Goal: Information Seeking & Learning: Learn about a topic

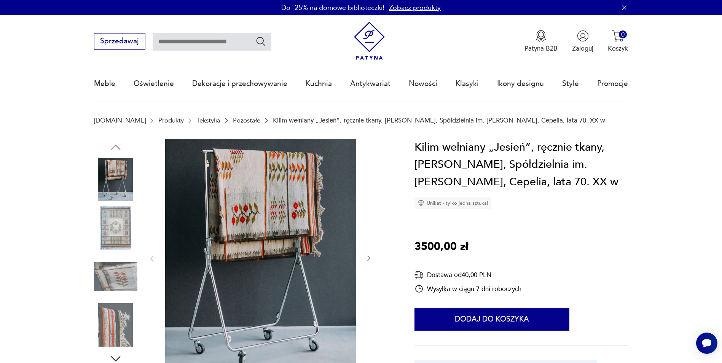
click at [113, 240] on img at bounding box center [115, 227] width 43 height 43
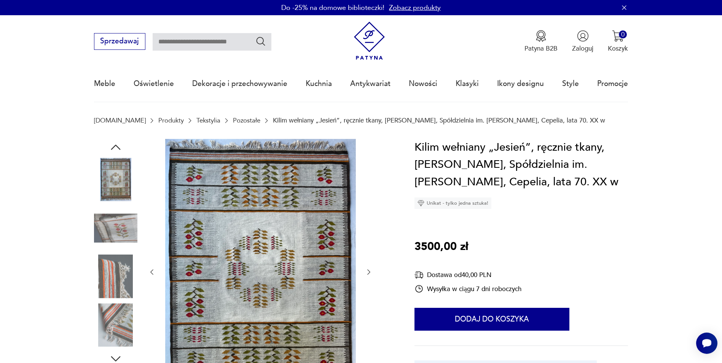
click at [196, 121] on link "Tekstylia" at bounding box center [208, 120] width 24 height 7
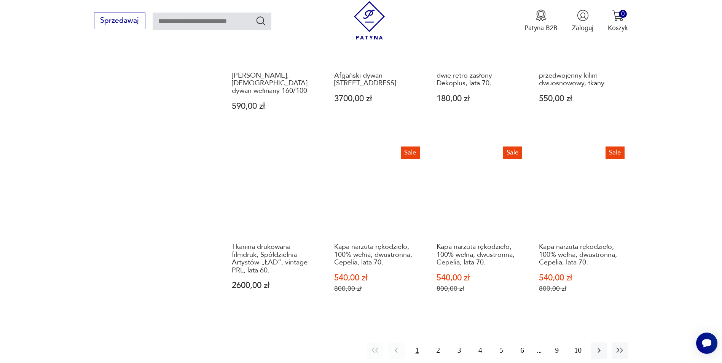
scroll to position [634, 0]
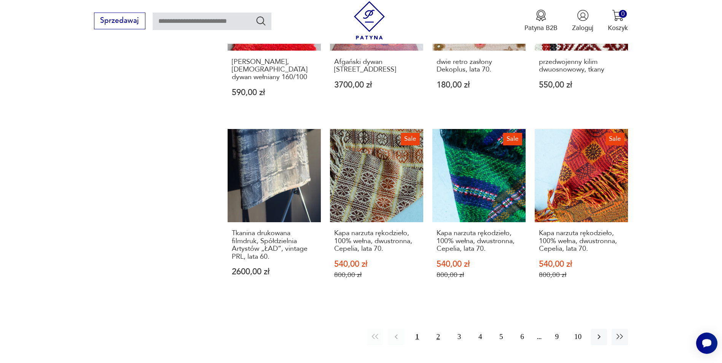
click at [439, 329] on button "2" at bounding box center [438, 337] width 16 height 16
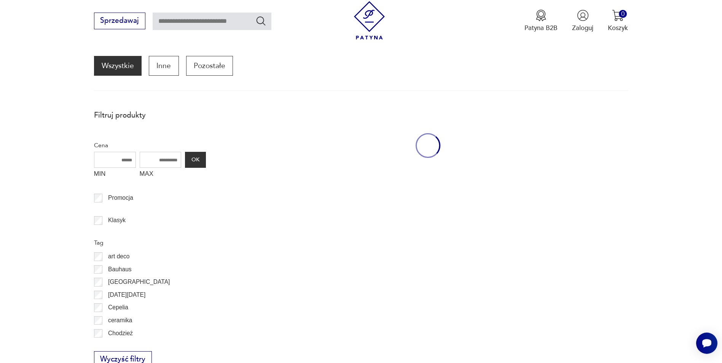
scroll to position [75, 0]
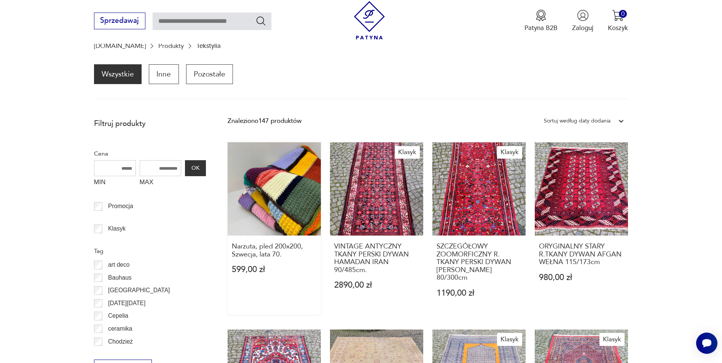
click at [263, 192] on link "Narzuta, pled 200x200, Szwecja, lata 70. 599,00 zł" at bounding box center [274, 228] width 93 height 172
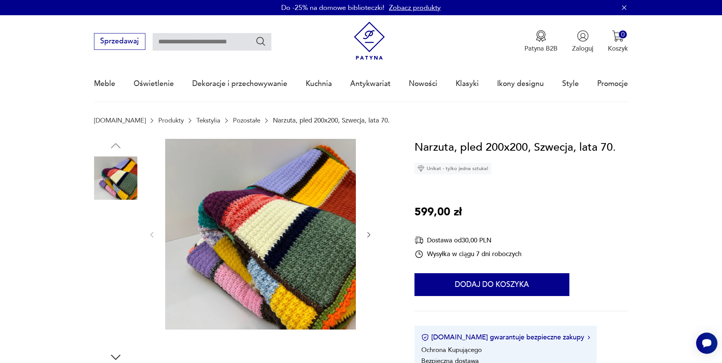
click at [120, 229] on img at bounding box center [115, 226] width 43 height 43
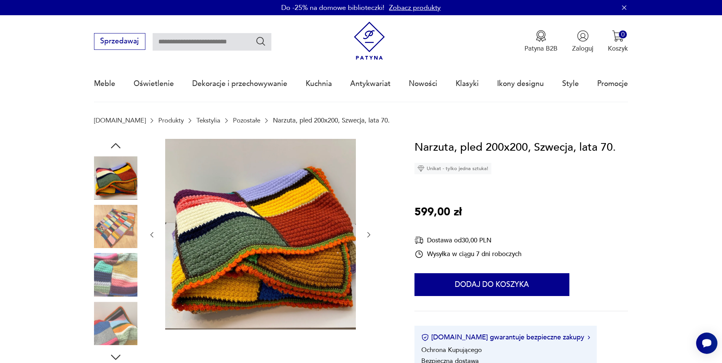
click at [118, 249] on div at bounding box center [115, 227] width 43 height 45
click at [113, 226] on img at bounding box center [115, 226] width 43 height 43
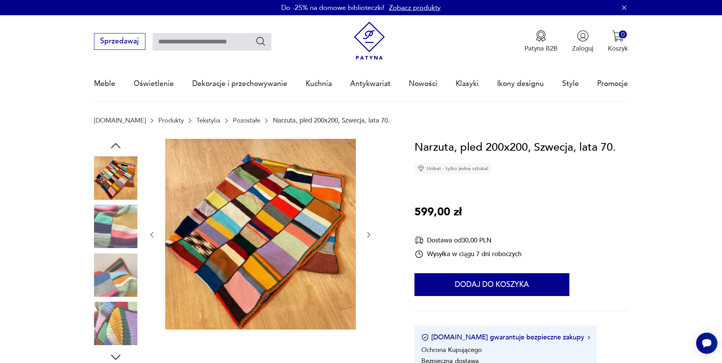
click at [113, 247] on img at bounding box center [115, 226] width 43 height 43
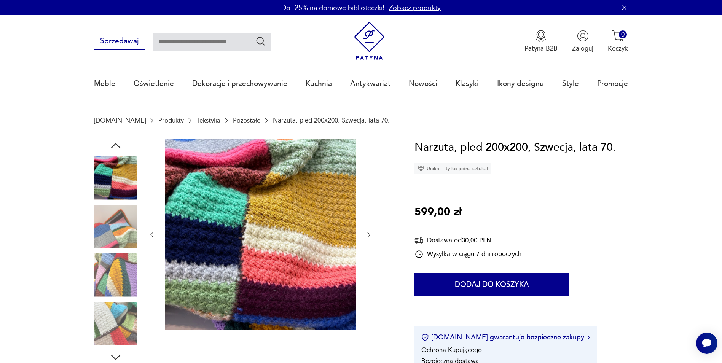
click at [114, 269] on img at bounding box center [115, 274] width 43 height 43
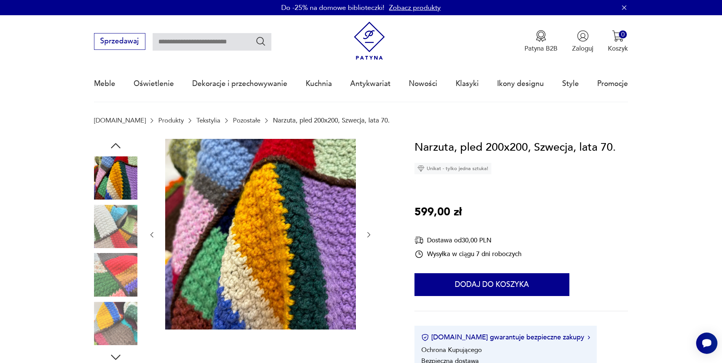
click at [114, 309] on img at bounding box center [115, 323] width 43 height 43
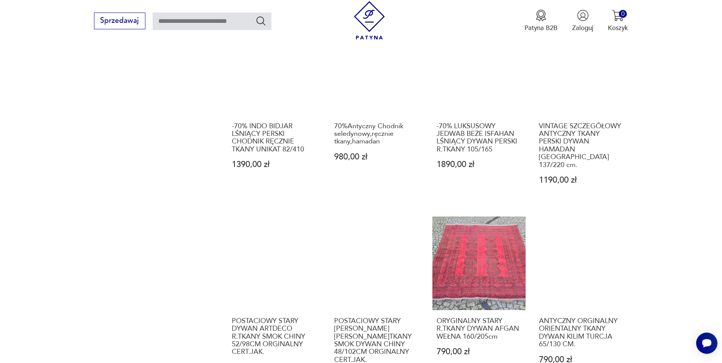
scroll to position [721, 0]
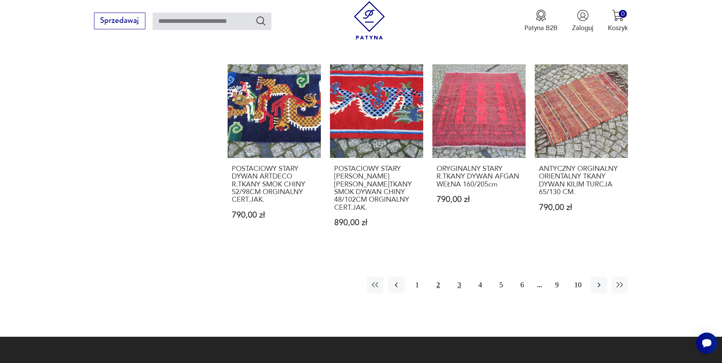
click at [457, 277] on button "3" at bounding box center [459, 285] width 16 height 16
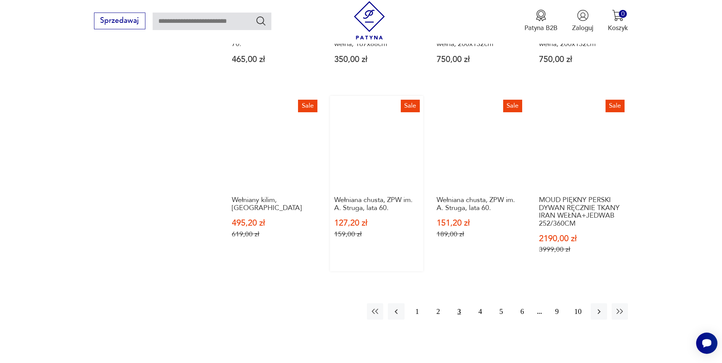
scroll to position [760, 0]
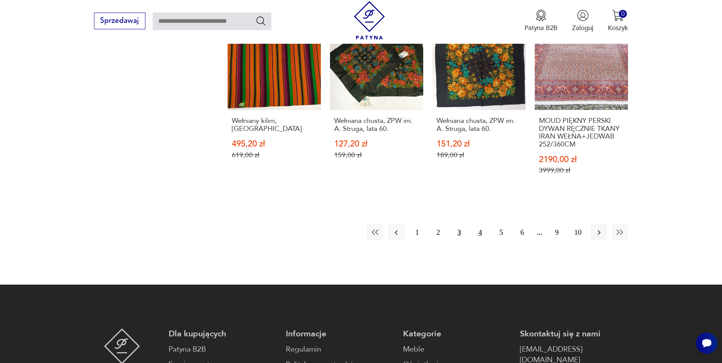
click at [486, 224] on button "4" at bounding box center [480, 232] width 16 height 16
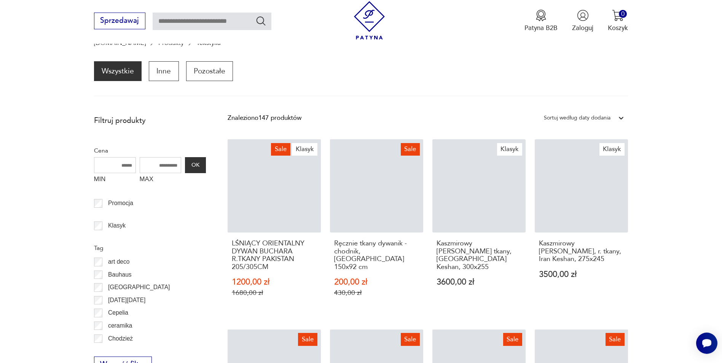
scroll to position [75, 0]
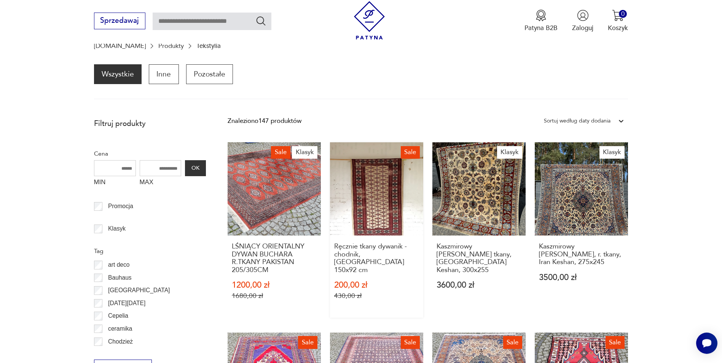
click at [373, 212] on link "Sale Ręcznie tkany dywanik - chodnik, Iran 150x92 cm 200,00 zł 430,00 zł" at bounding box center [376, 229] width 93 height 175
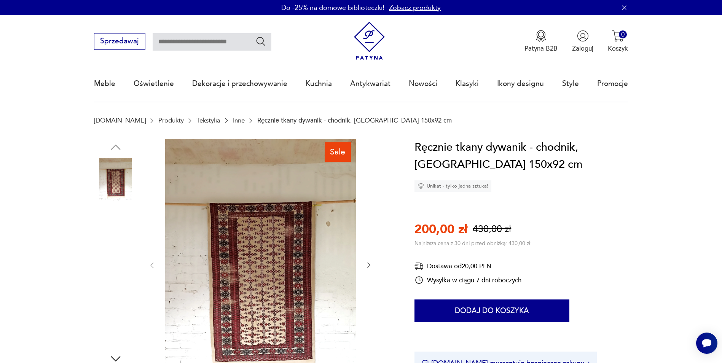
click at [106, 223] on img at bounding box center [115, 227] width 43 height 43
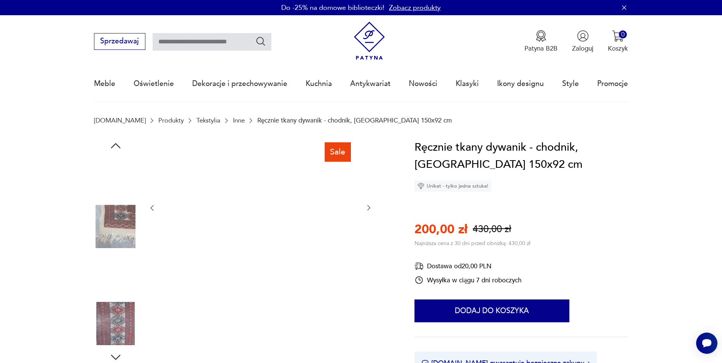
click at [112, 233] on img at bounding box center [115, 226] width 43 height 43
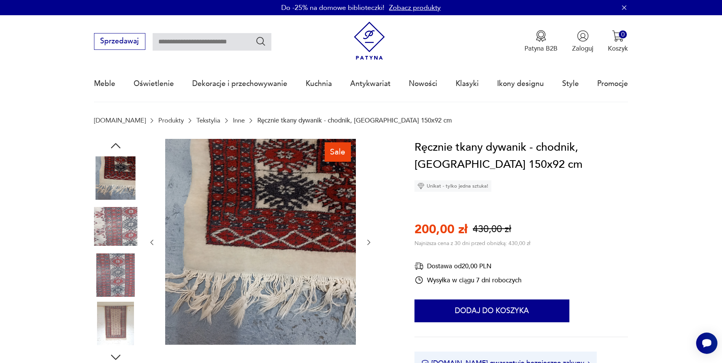
click at [112, 253] on img at bounding box center [115, 274] width 43 height 43
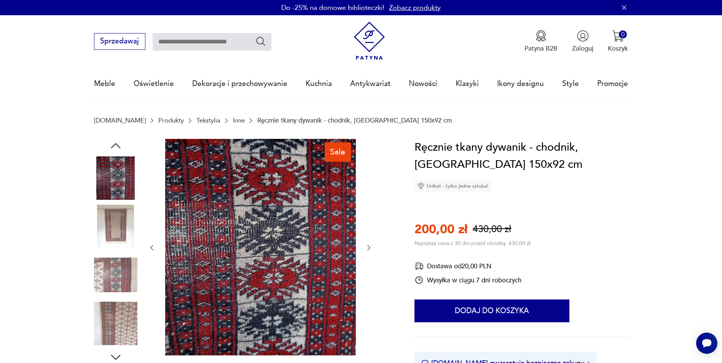
click at [117, 286] on img at bounding box center [115, 274] width 43 height 43
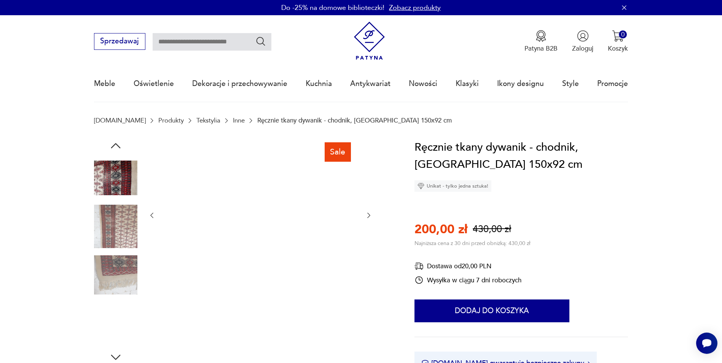
click at [122, 296] on img at bounding box center [115, 274] width 43 height 43
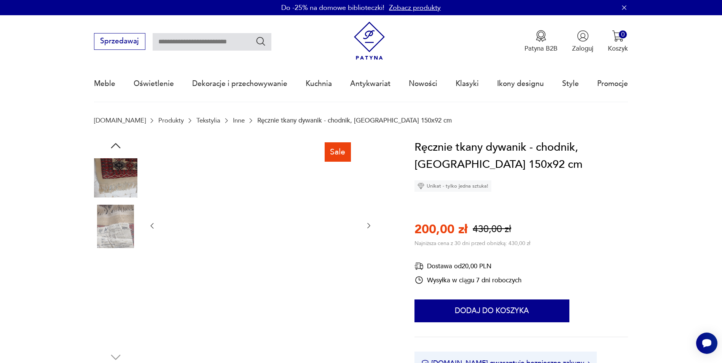
click at [122, 296] on img at bounding box center [115, 274] width 43 height 43
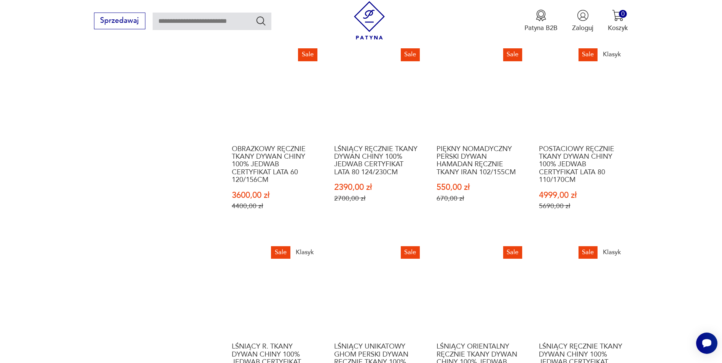
scroll to position [493, 0]
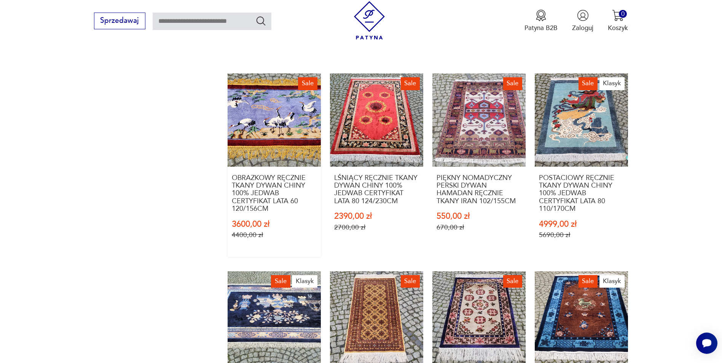
click at [281, 152] on link "Sale OBRAZKOWY RĘCZNIE TKANY DYWAN CHINY 100% JEDWAB CERTYFIKAT LATA 60 120/156…" at bounding box center [274, 164] width 93 height 183
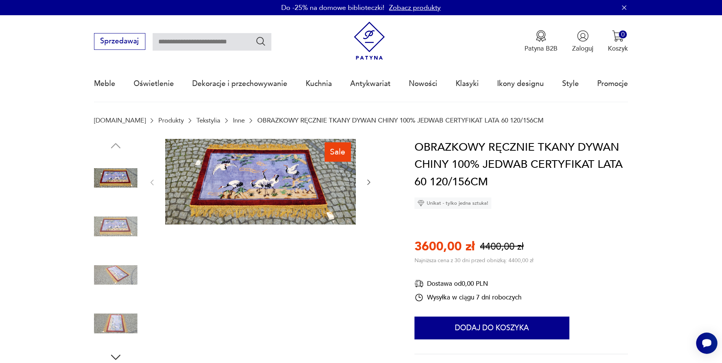
click at [115, 267] on img at bounding box center [115, 274] width 43 height 43
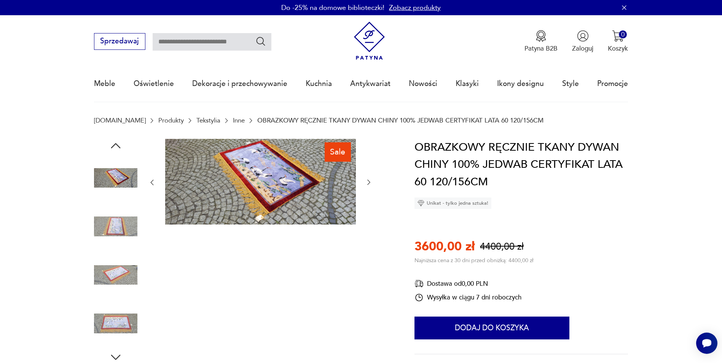
click at [115, 299] on div at bounding box center [115, 251] width 43 height 190
click at [116, 310] on img at bounding box center [115, 323] width 43 height 43
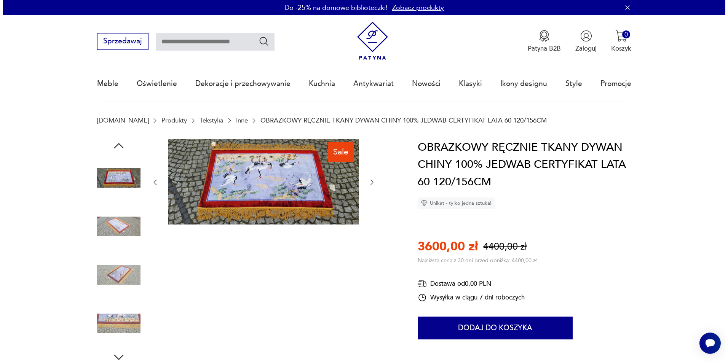
scroll to position [38, 0]
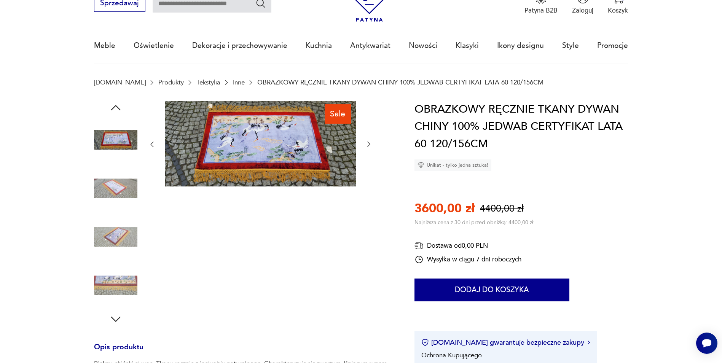
click at [116, 286] on img at bounding box center [115, 285] width 43 height 43
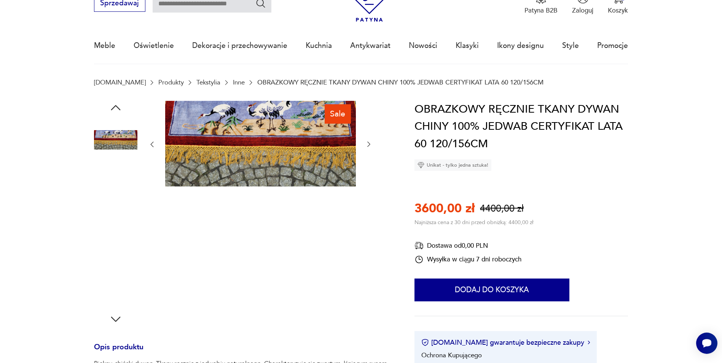
click at [255, 124] on img at bounding box center [260, 144] width 191 height 86
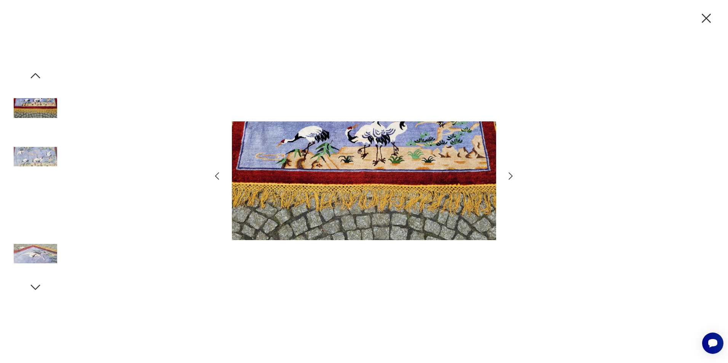
click at [311, 181] on img at bounding box center [364, 180] width 264 height 290
click at [211, 178] on div at bounding box center [364, 181] width 728 height 363
click at [216, 177] on icon "button" at bounding box center [217, 176] width 4 height 8
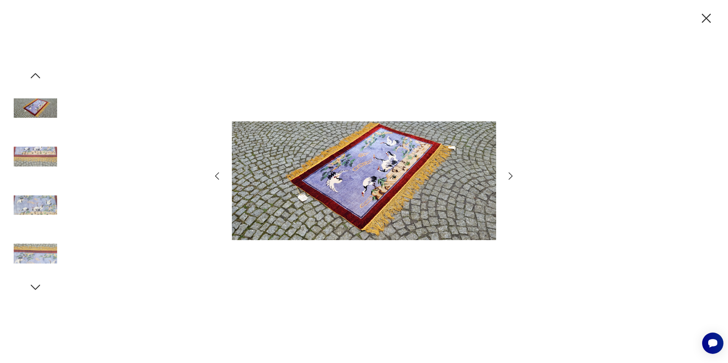
click at [216, 177] on icon "button" at bounding box center [217, 176] width 4 height 8
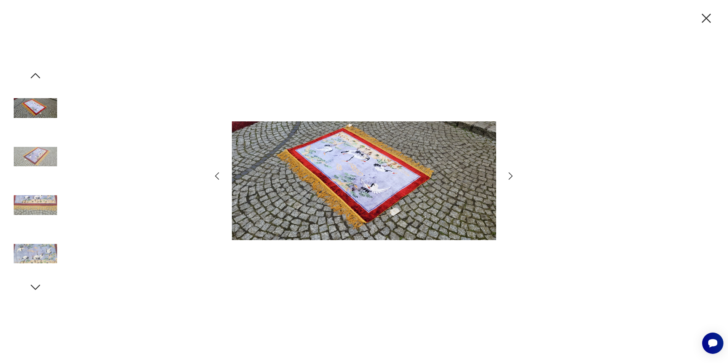
click at [216, 177] on icon "button" at bounding box center [217, 176] width 4 height 8
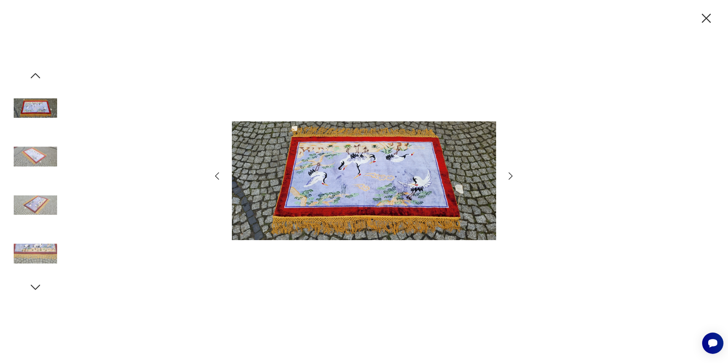
click at [216, 177] on icon "button" at bounding box center [217, 176] width 4 height 8
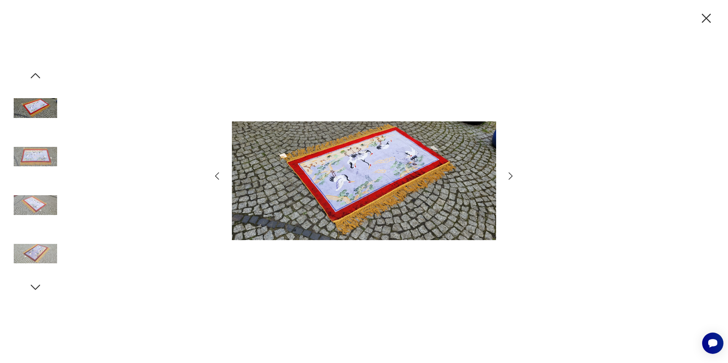
click at [216, 177] on icon "button" at bounding box center [217, 176] width 4 height 8
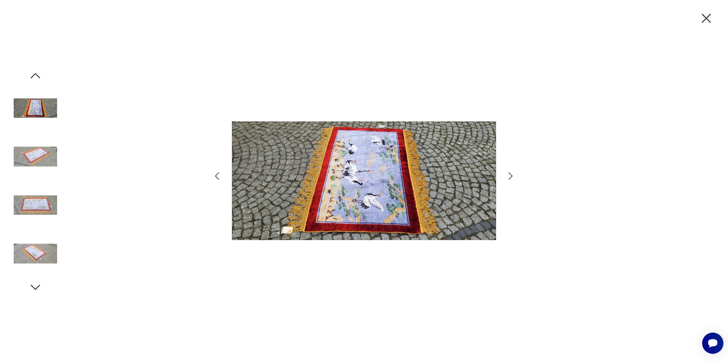
click at [216, 177] on icon "button" at bounding box center [217, 176] width 4 height 8
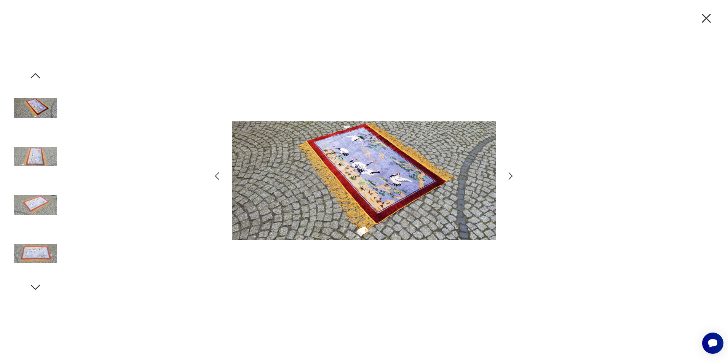
scroll to position [398, 0]
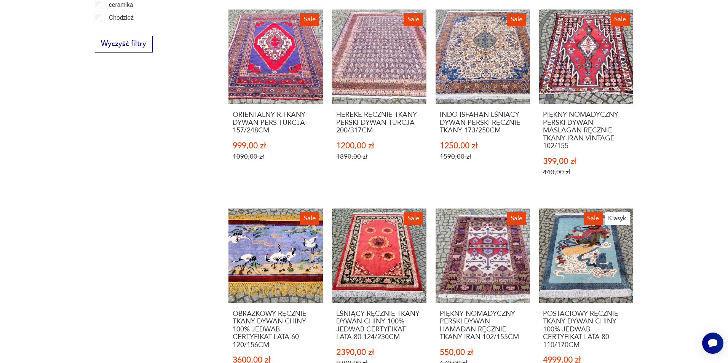
drag, startPoint x: 696, startPoint y: 184, endPoint x: 662, endPoint y: 174, distance: 36.0
click at [694, 184] on section "Filtruj produkty Cena MIN MAX OK Promocja Klasyk Tag art deco Bauhaus Bavaria b…" at bounding box center [364, 233] width 728 height 886
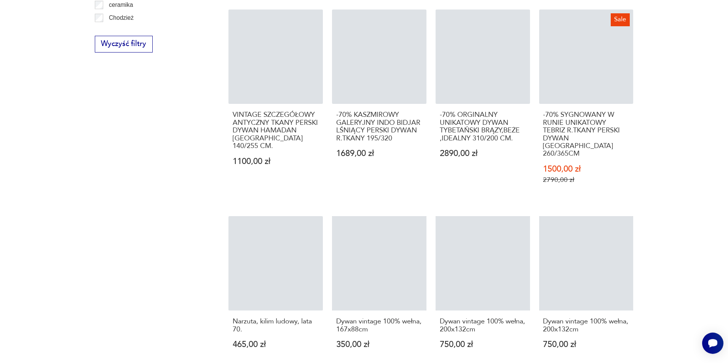
scroll to position [760, 0]
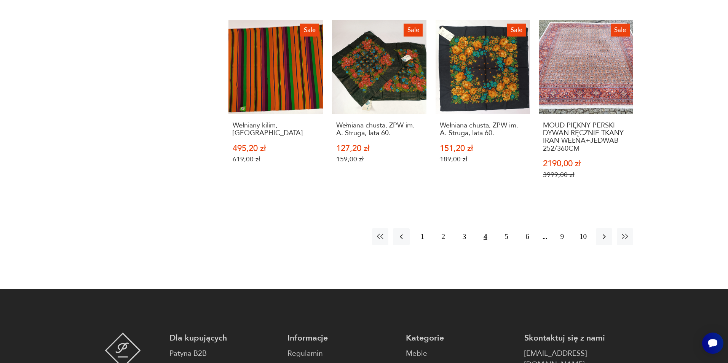
scroll to position [398, 0]
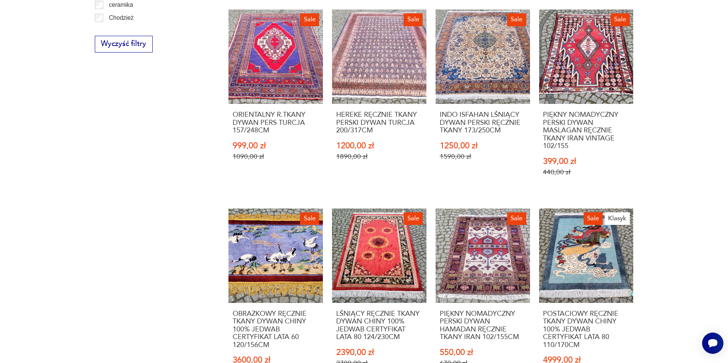
scroll to position [760, 0]
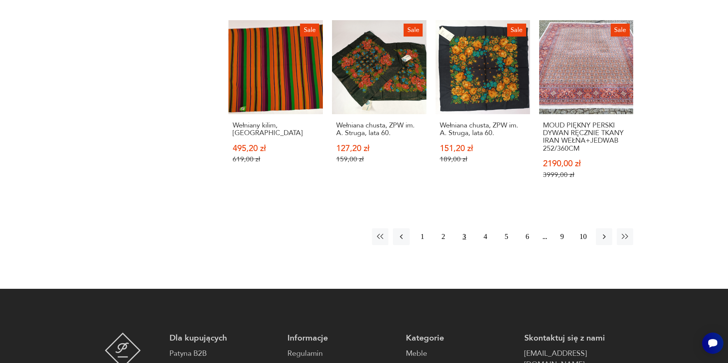
drag, startPoint x: 509, startPoint y: 220, endPoint x: 470, endPoint y: 181, distance: 54.4
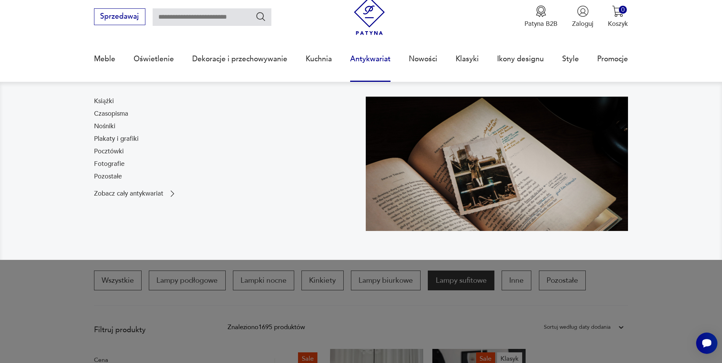
click at [370, 61] on link "Antykwariat" at bounding box center [370, 58] width 40 height 35
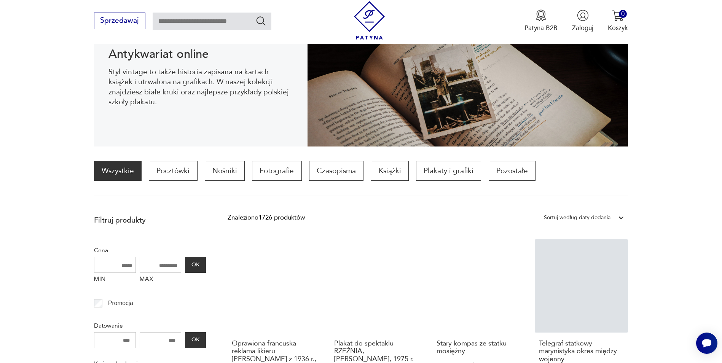
scroll to position [151, 0]
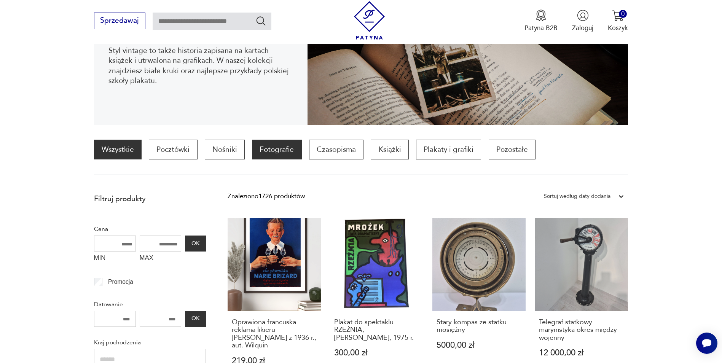
click at [284, 146] on p "Fotografie" at bounding box center [276, 150] width 49 height 20
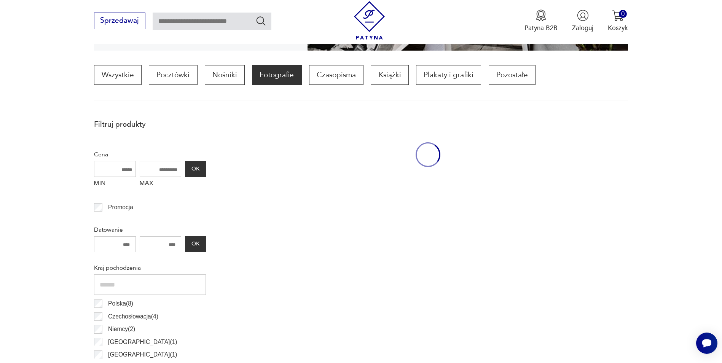
scroll to position [226, 0]
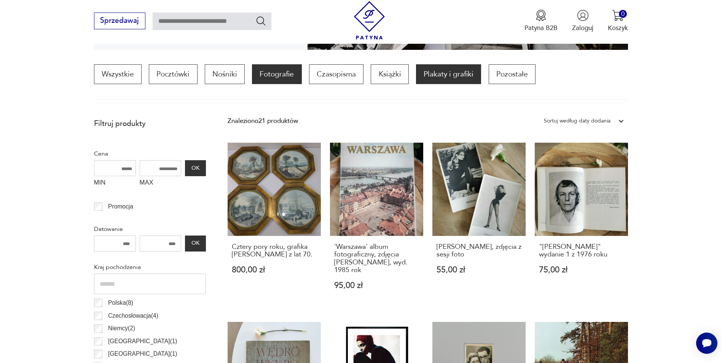
click at [442, 73] on p "Plakaty i grafiki" at bounding box center [448, 74] width 65 height 20
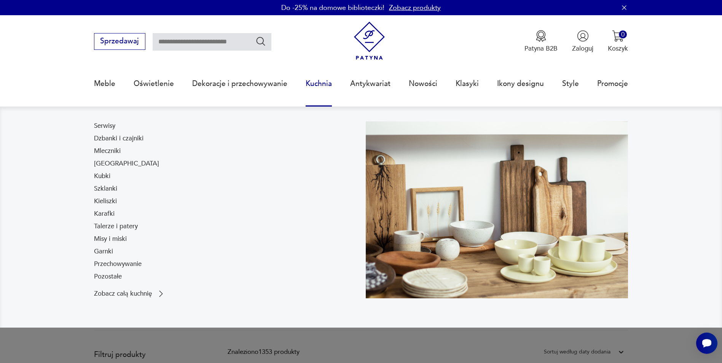
click at [322, 85] on link "Kuchnia" at bounding box center [319, 83] width 26 height 35
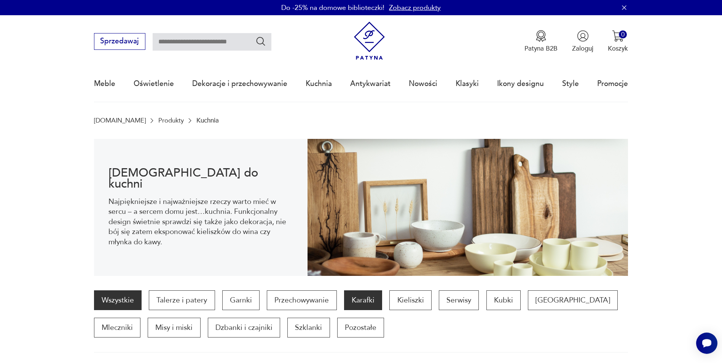
click at [363, 302] on p "Karafki" at bounding box center [363, 300] width 38 height 20
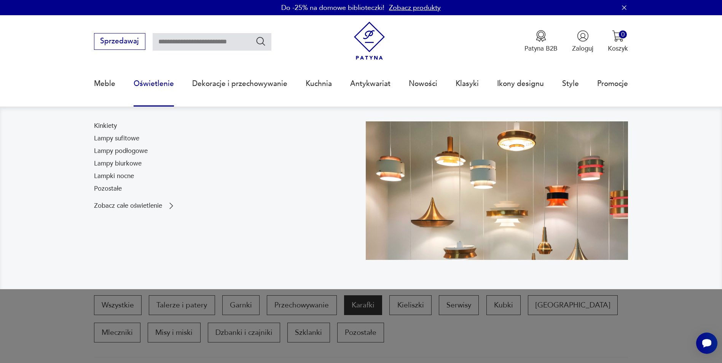
click at [167, 86] on link "Oświetlenie" at bounding box center [154, 83] width 40 height 35
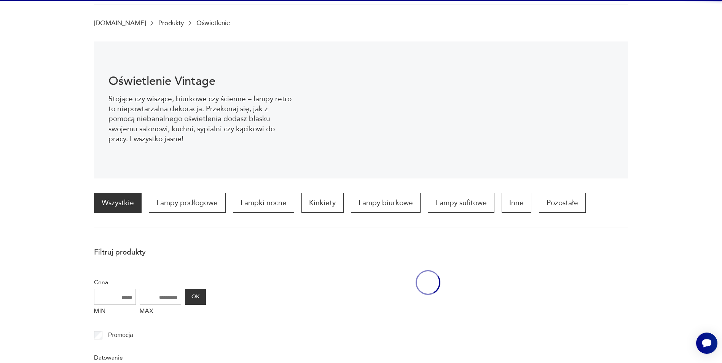
scroll to position [102, 0]
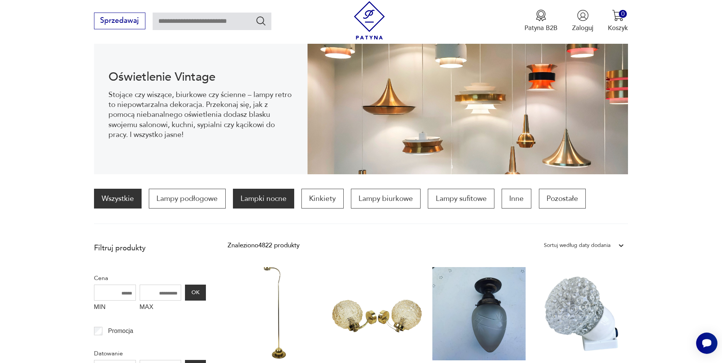
click at [261, 197] on p "Lampki nocne" at bounding box center [263, 199] width 61 height 20
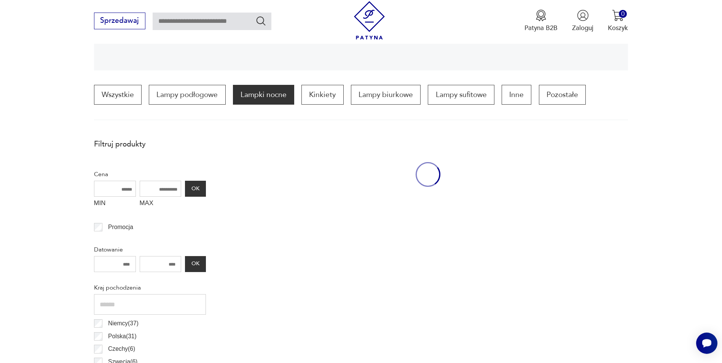
scroll to position [226, 0]
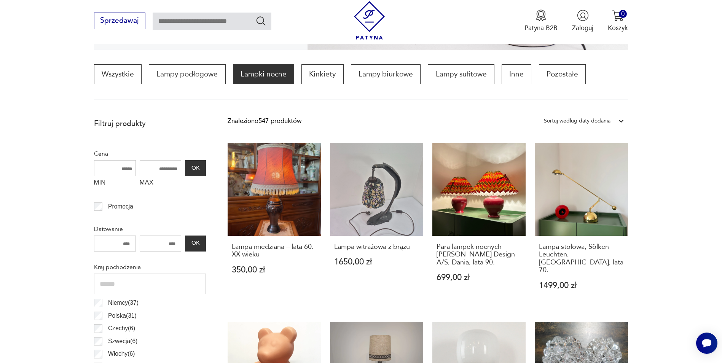
click at [164, 164] on input "MAX" at bounding box center [161, 168] width 42 height 16
type input "***"
click at [192, 163] on button "OK" at bounding box center [195, 168] width 21 height 16
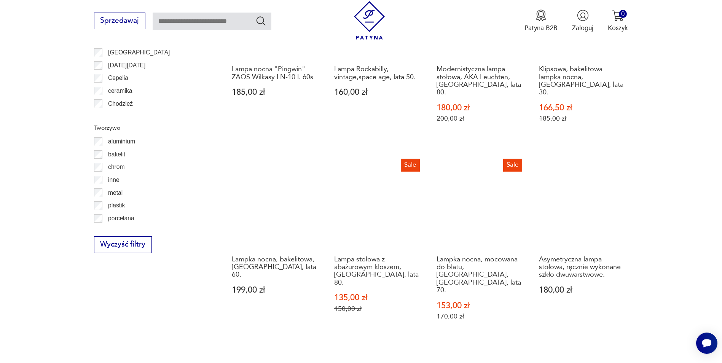
scroll to position [873, 0]
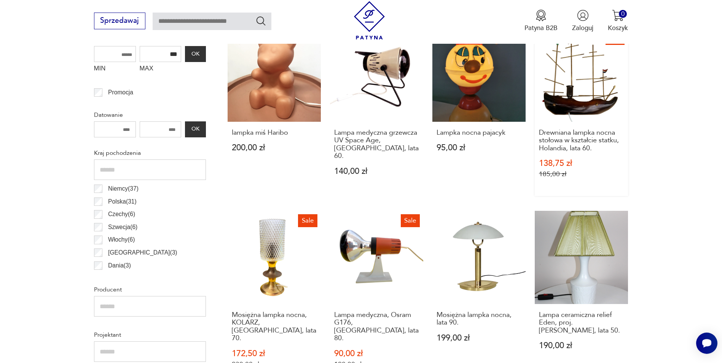
click at [550, 92] on link "Sale Drewniana lampka nocna stołowa w kształcie statku, Holandia, lata 60. 138,…" at bounding box center [581, 113] width 93 height 168
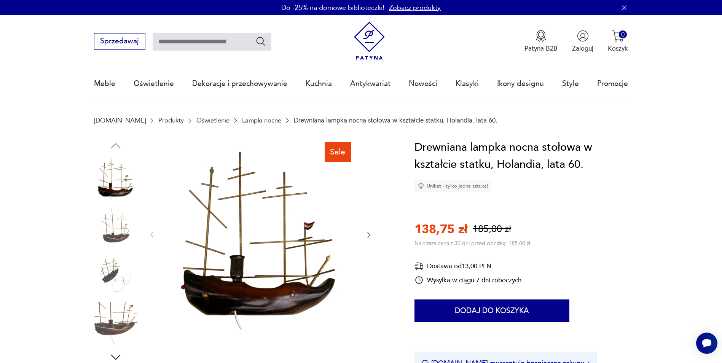
click at [105, 221] on img at bounding box center [115, 226] width 43 height 43
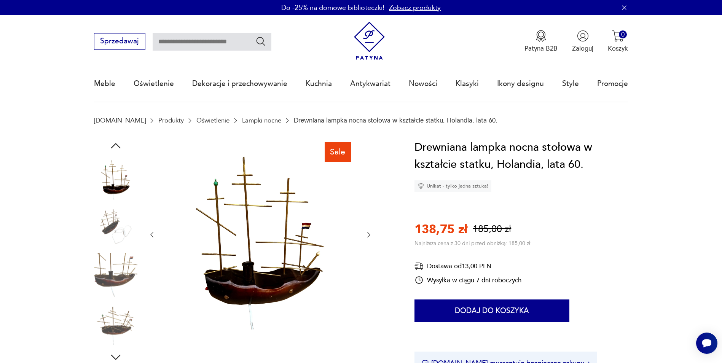
click at [108, 254] on img at bounding box center [115, 274] width 43 height 43
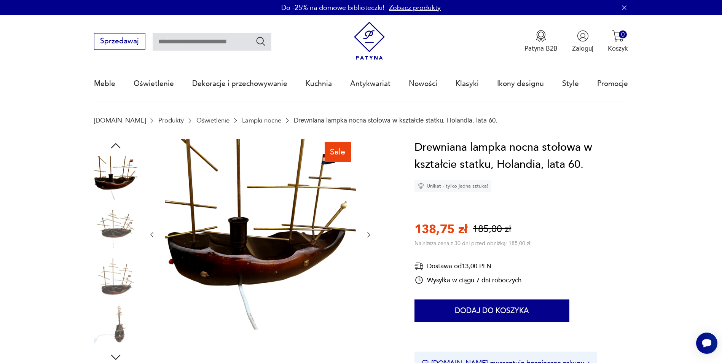
click at [107, 289] on img at bounding box center [115, 274] width 43 height 43
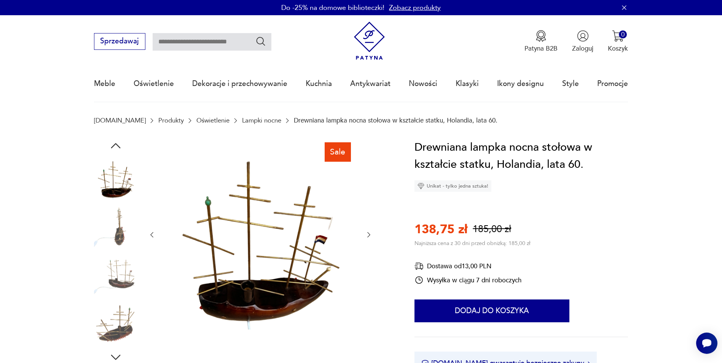
click at [118, 272] on img at bounding box center [115, 274] width 43 height 43
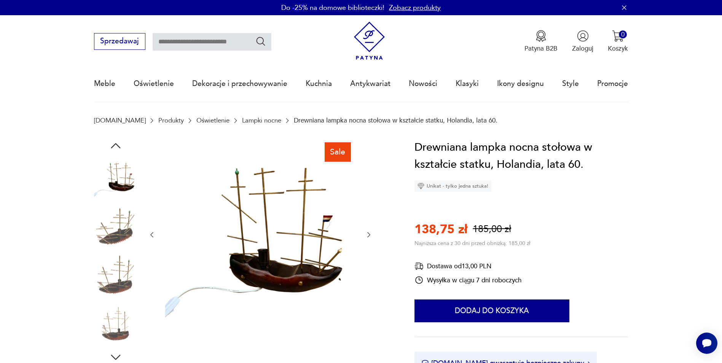
click at [113, 277] on img at bounding box center [115, 274] width 43 height 43
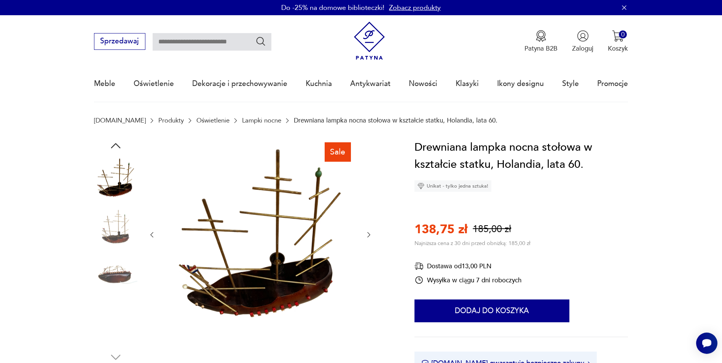
click at [111, 296] on img at bounding box center [115, 274] width 43 height 43
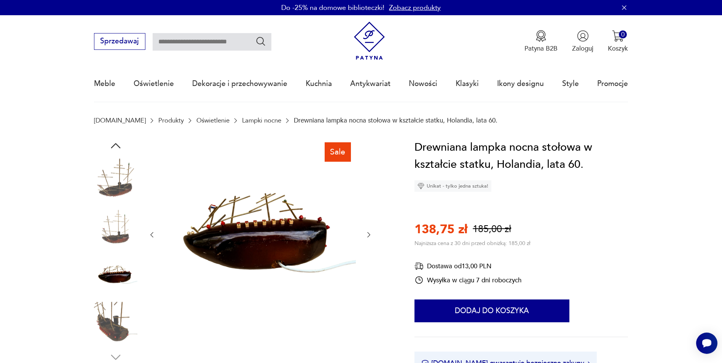
click at [110, 317] on img at bounding box center [115, 323] width 43 height 43
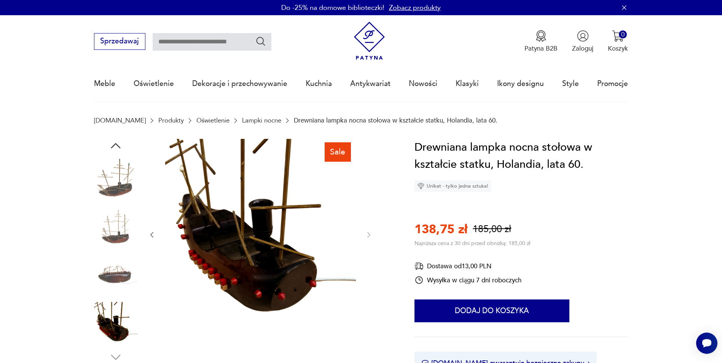
click at [114, 283] on img at bounding box center [115, 274] width 43 height 43
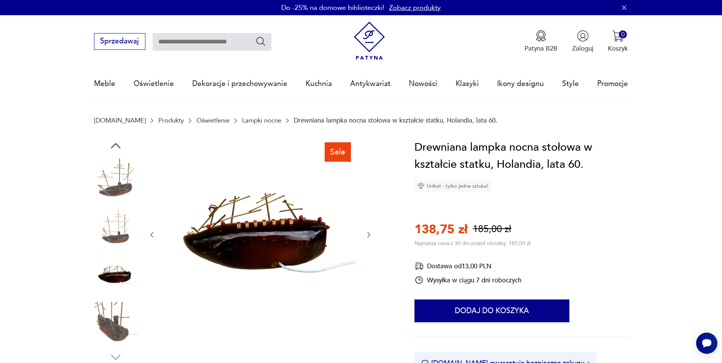
click at [119, 243] on img at bounding box center [115, 226] width 43 height 43
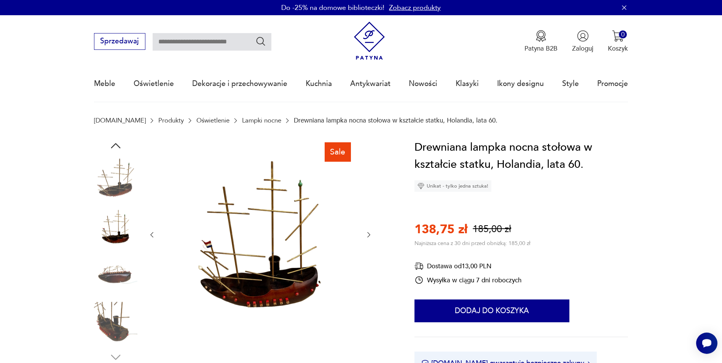
click at [115, 205] on img at bounding box center [115, 226] width 43 height 43
click at [114, 191] on img at bounding box center [115, 177] width 43 height 43
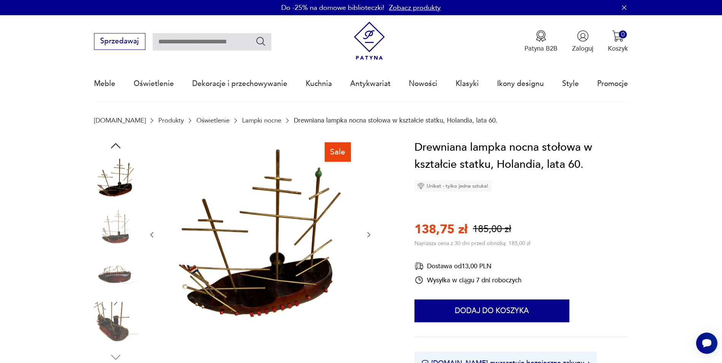
click at [245, 247] on img at bounding box center [260, 234] width 191 height 191
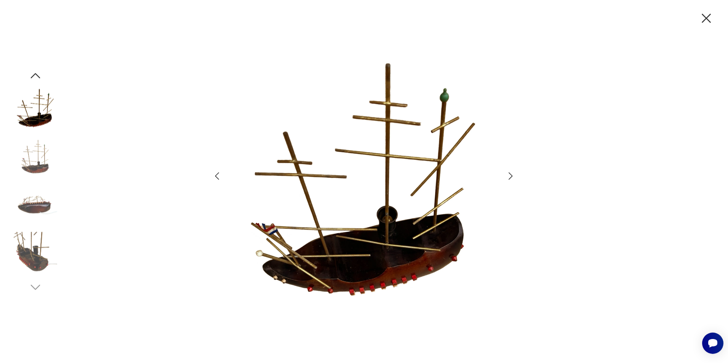
click at [214, 173] on icon "button" at bounding box center [217, 175] width 11 height 11
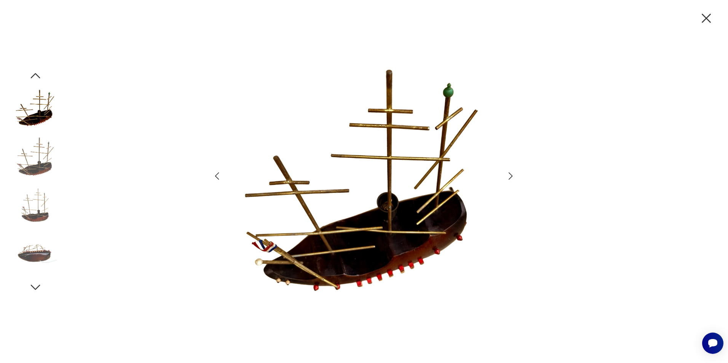
click at [214, 173] on icon "button" at bounding box center [217, 175] width 11 height 11
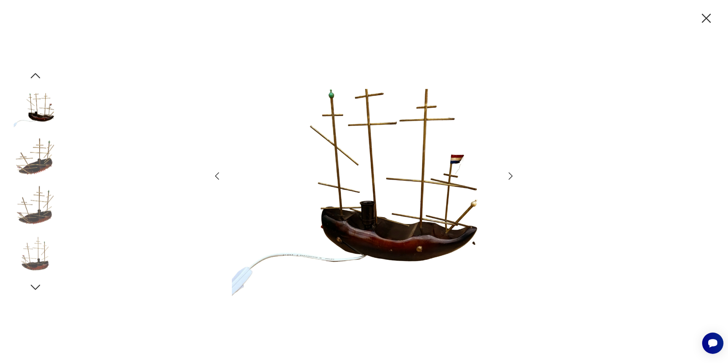
click at [213, 169] on div at bounding box center [364, 181] width 304 height 292
click at [215, 174] on icon "button" at bounding box center [217, 175] width 11 height 11
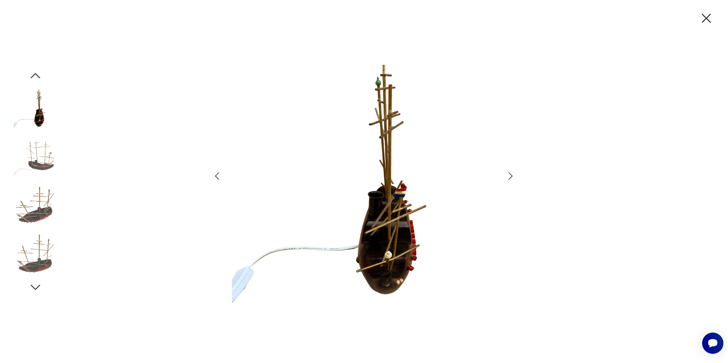
click at [707, 17] on icon "button" at bounding box center [705, 18] width 9 height 9
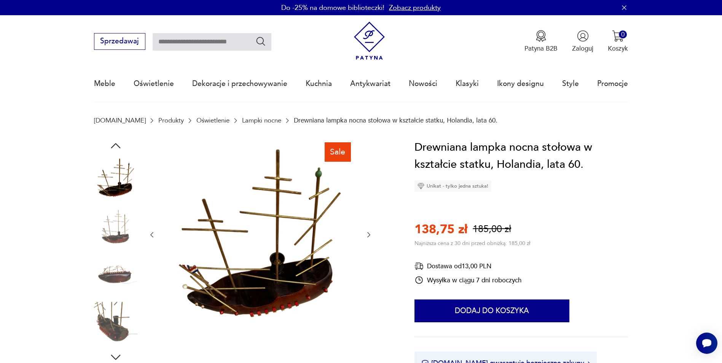
drag, startPoint x: 611, startPoint y: 156, endPoint x: 615, endPoint y: 160, distance: 5.7
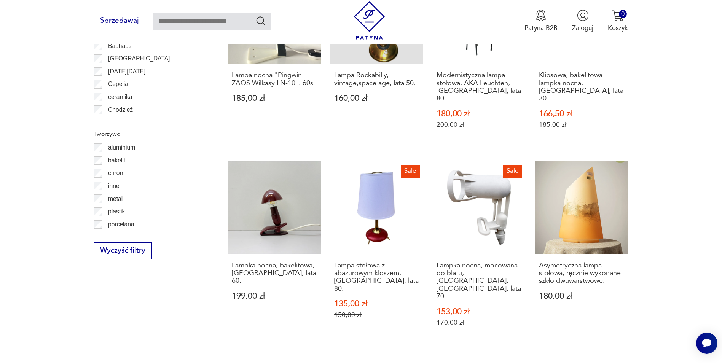
scroll to position [835, 0]
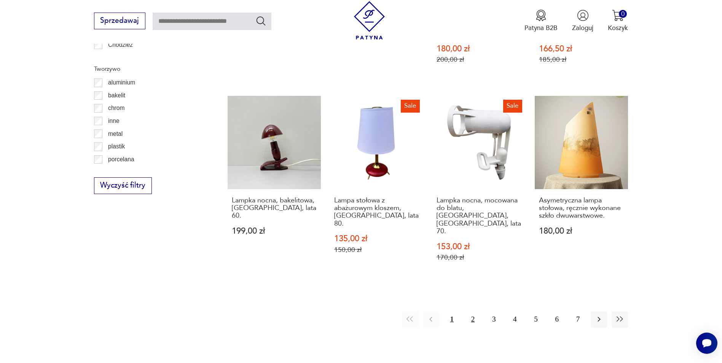
click at [473, 311] on button "2" at bounding box center [473, 319] width 16 height 16
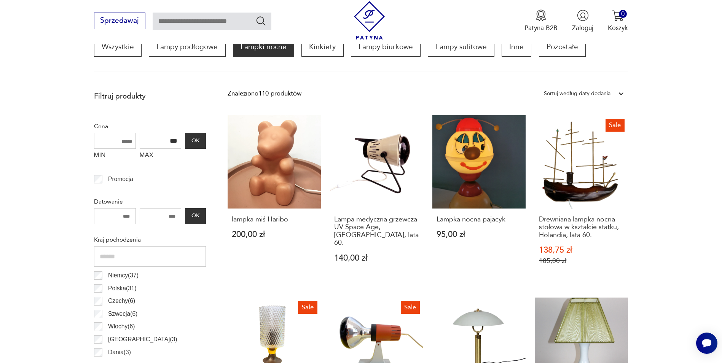
scroll to position [226, 0]
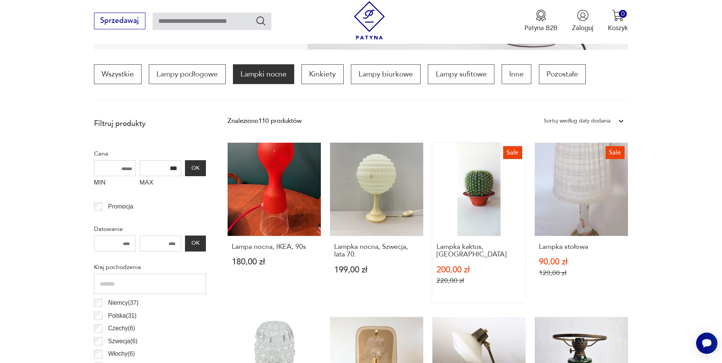
click at [456, 197] on link "Sale Lampka kaktus, [GEOGRAPHIC_DATA] 200,00 zł 220,00 zł" at bounding box center [478, 223] width 93 height 160
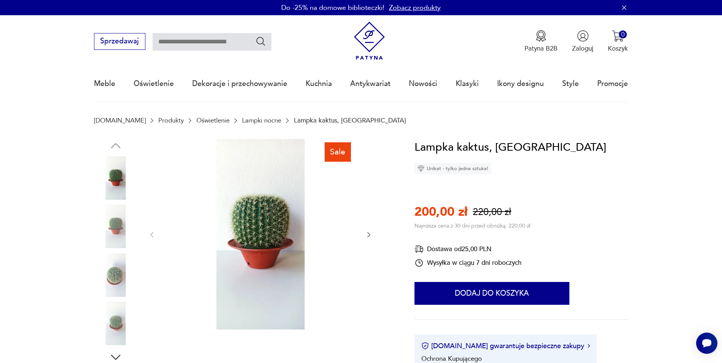
click at [115, 222] on img at bounding box center [115, 226] width 43 height 43
click at [115, 254] on img at bounding box center [115, 274] width 43 height 43
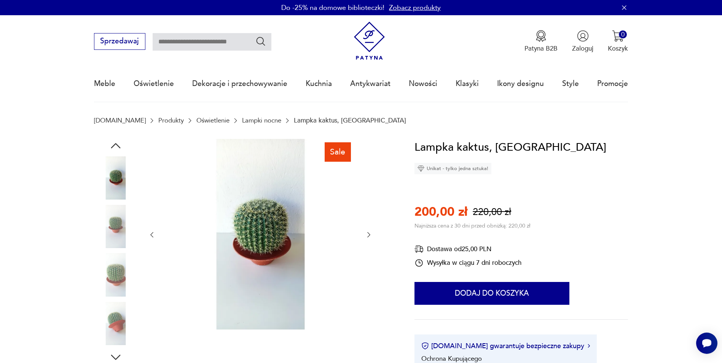
click at [115, 288] on img at bounding box center [115, 274] width 43 height 43
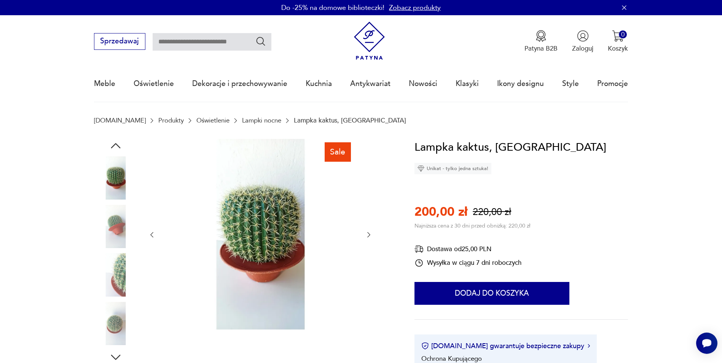
click at [115, 328] on img at bounding box center [115, 323] width 43 height 43
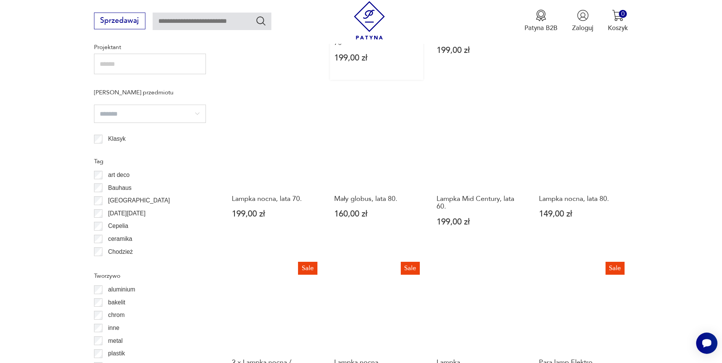
scroll to position [683, 0]
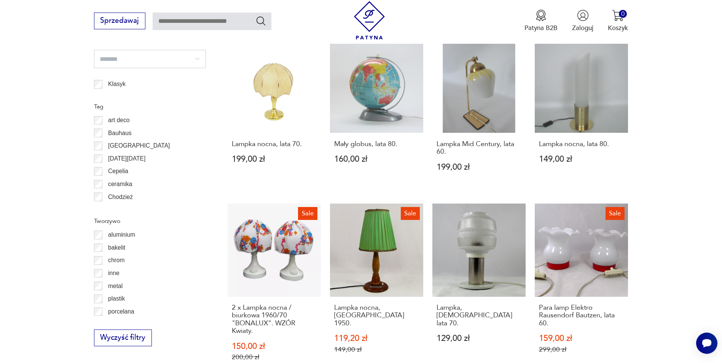
click at [370, 26] on img at bounding box center [369, 20] width 38 height 38
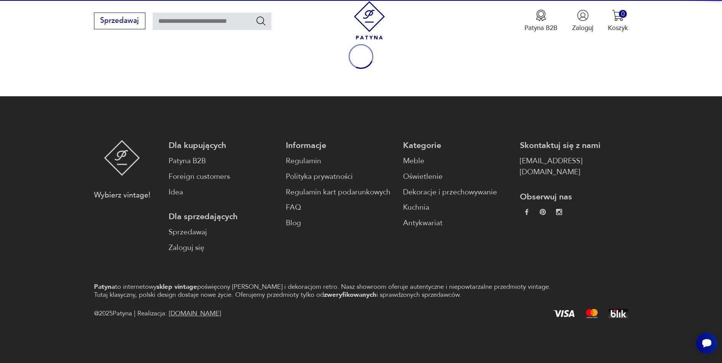
scroll to position [683, 0]
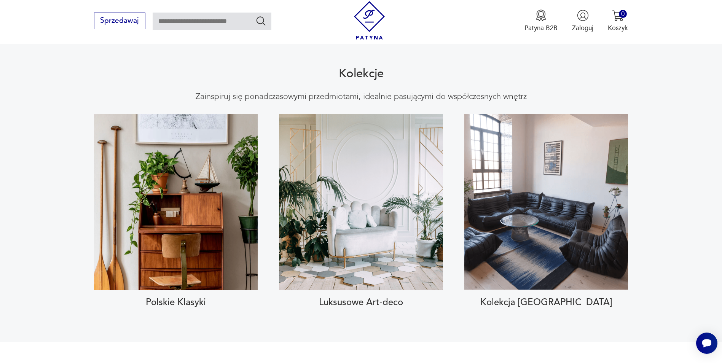
click at [221, 21] on input "text" at bounding box center [212, 22] width 119 height 18
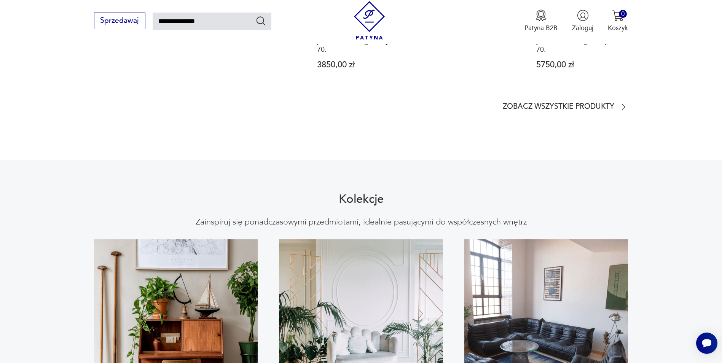
type input "**********"
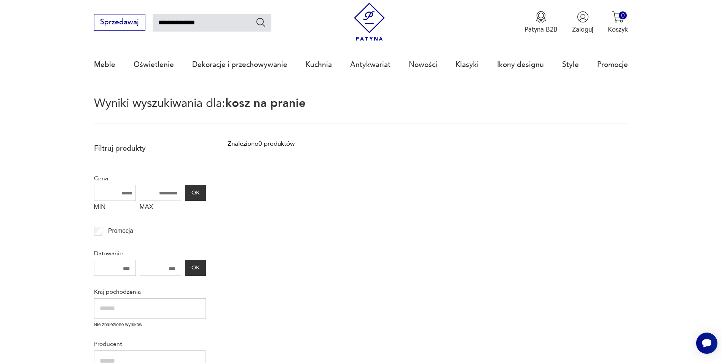
scroll to position [6, 0]
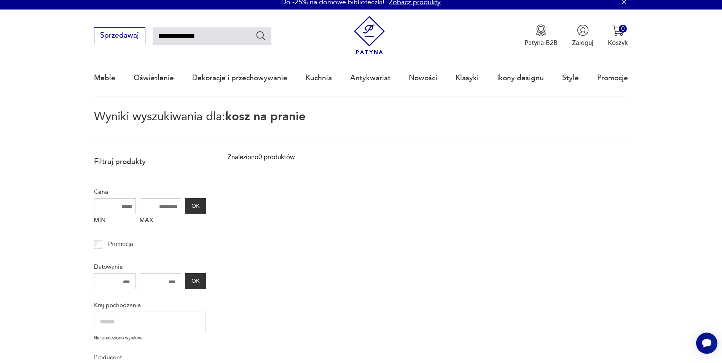
click at [212, 34] on input "**********" at bounding box center [212, 36] width 119 height 18
type input "****"
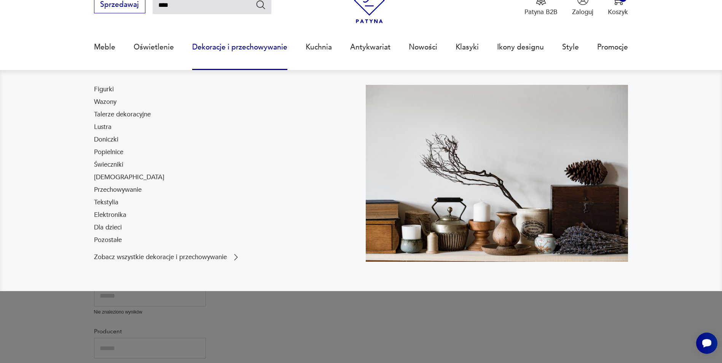
scroll to position [44, 0]
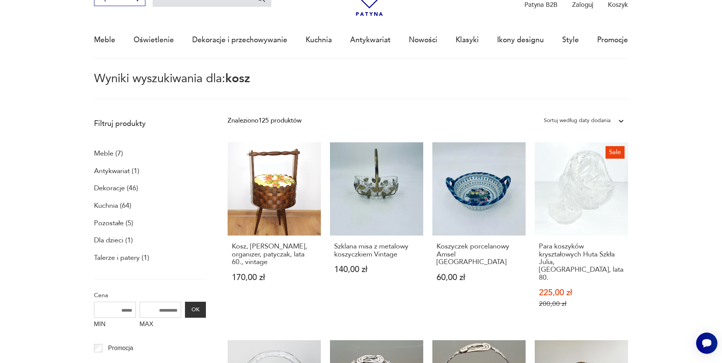
click at [120, 188] on p "Dekoracje (46)" at bounding box center [116, 188] width 44 height 13
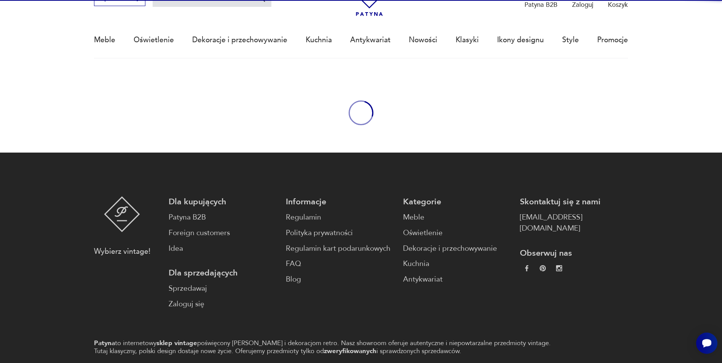
type input "****"
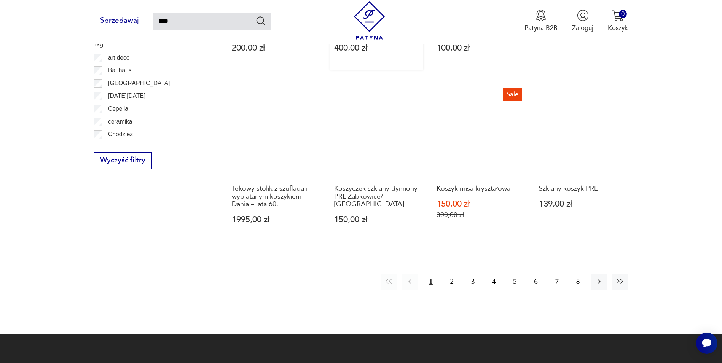
scroll to position [729, 0]
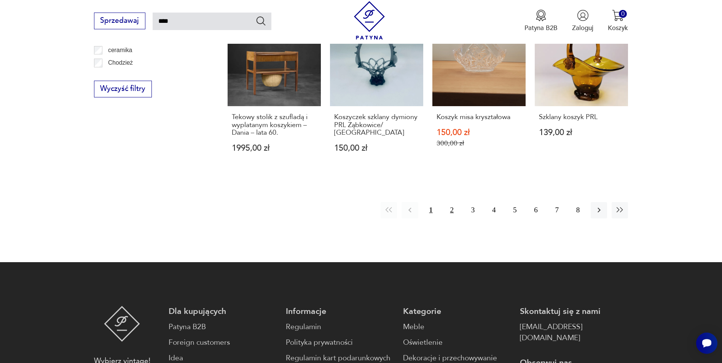
click at [446, 202] on button "2" at bounding box center [452, 210] width 16 height 16
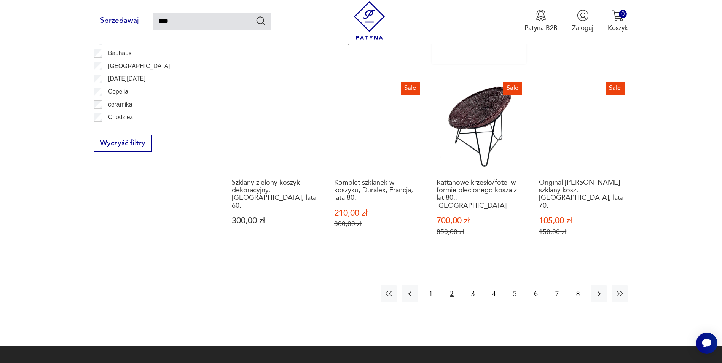
scroll to position [691, 0]
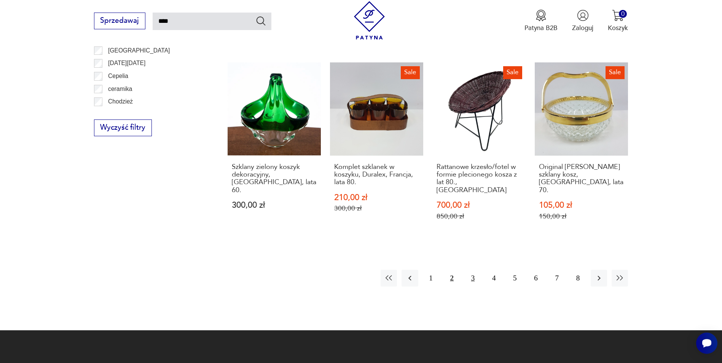
click at [471, 270] on button "3" at bounding box center [473, 278] width 16 height 16
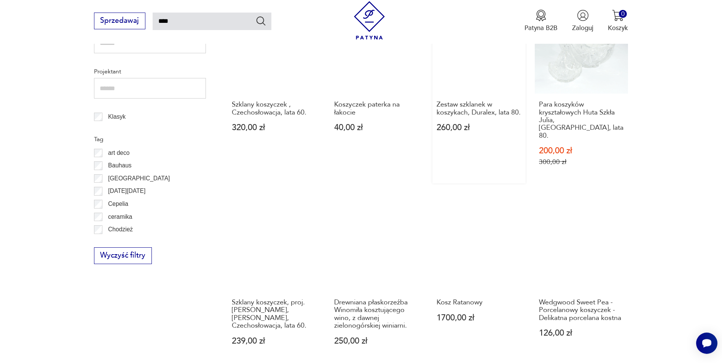
scroll to position [576, 0]
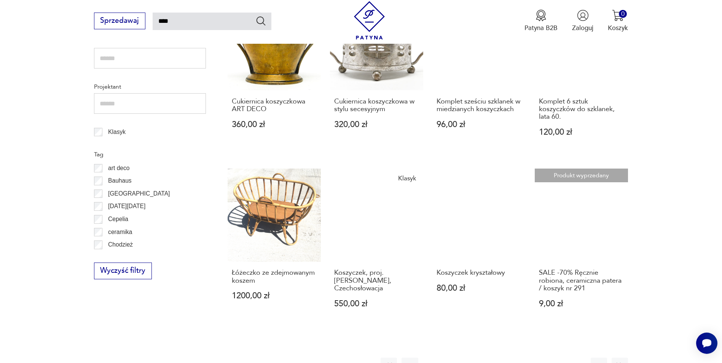
scroll to position [653, 0]
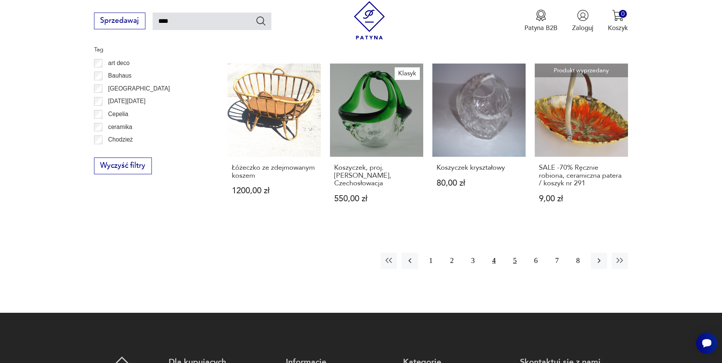
click at [519, 253] on button "5" at bounding box center [514, 261] width 16 height 16
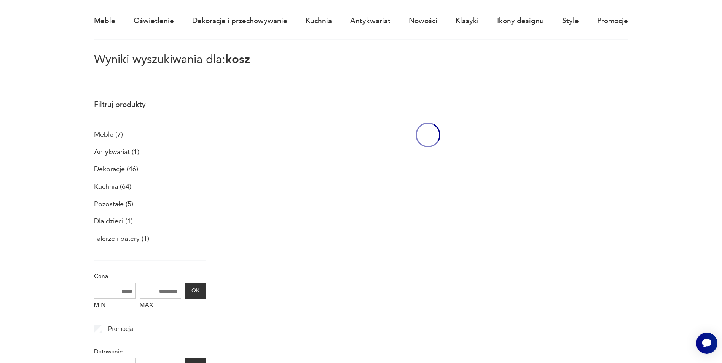
scroll to position [44, 0]
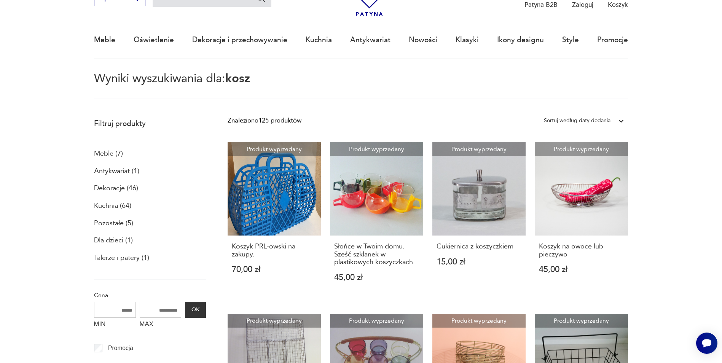
click at [123, 253] on p "Talerze i patery (1)" at bounding box center [121, 258] width 55 height 13
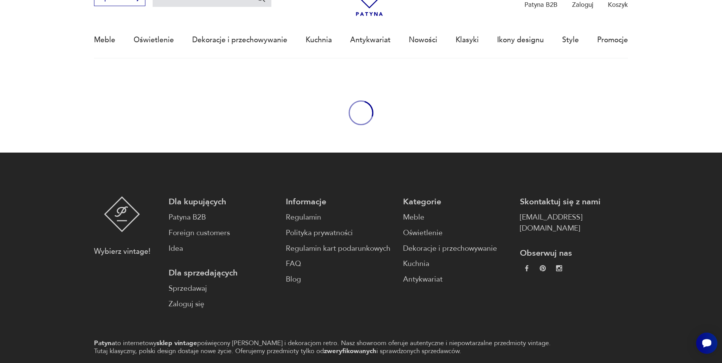
type input "****"
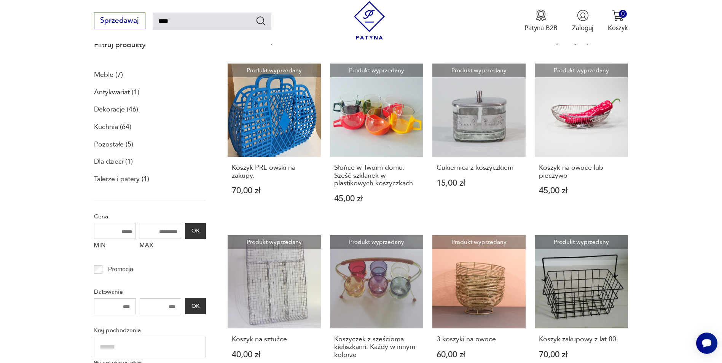
scroll to position [121, 0]
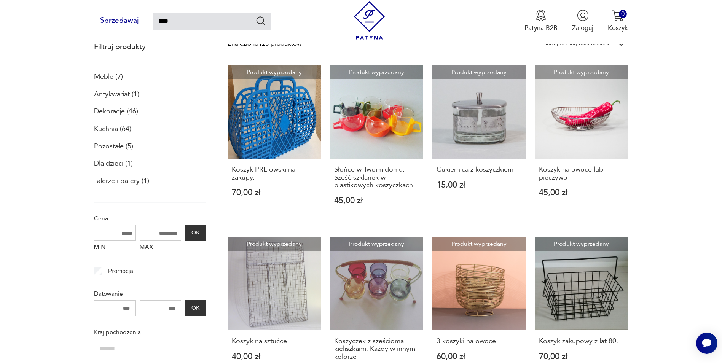
click at [104, 80] on p "Meble (7)" at bounding box center [108, 76] width 29 height 13
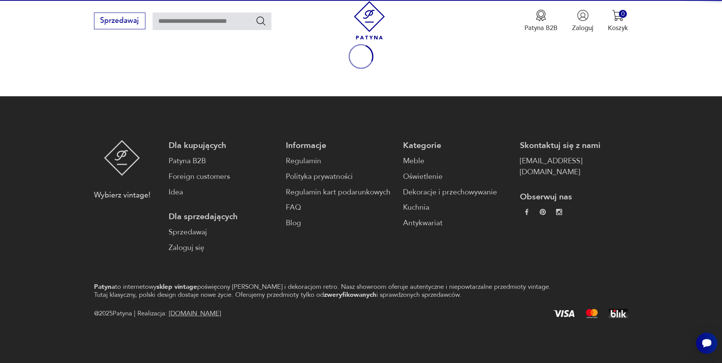
type input "****"
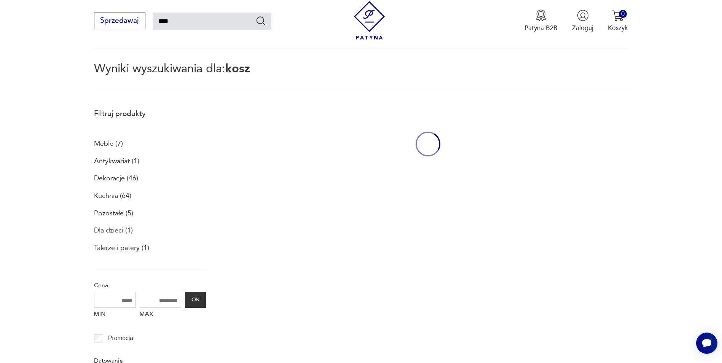
scroll to position [44, 0]
